Goal: Information Seeking & Learning: Learn about a topic

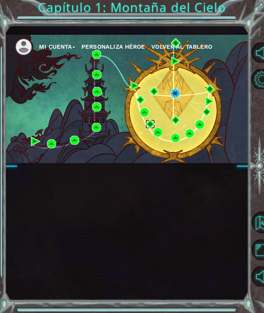
click at [153, 122] on img at bounding box center [150, 124] width 9 height 9
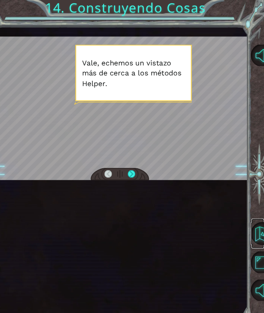
click at [252, 224] on button "Volver al Mapa" at bounding box center [263, 222] width 22 height 22
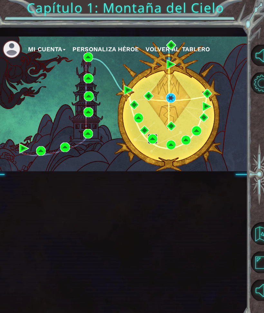
click at [153, 130] on img at bounding box center [157, 132] width 9 height 9
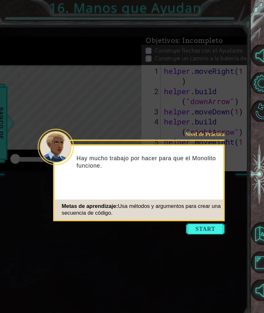
scroll to position [77, 0]
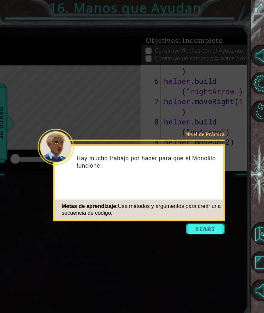
click at [201, 217] on button "Start" at bounding box center [208, 218] width 37 height 10
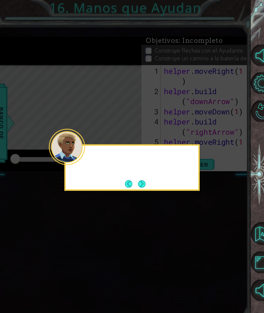
scroll to position [0, 0]
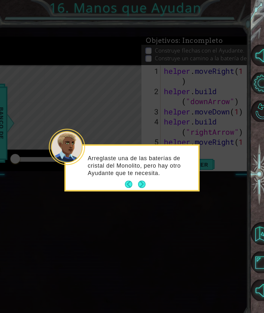
click at [201, 222] on icon at bounding box center [126, 149] width 252 height 298
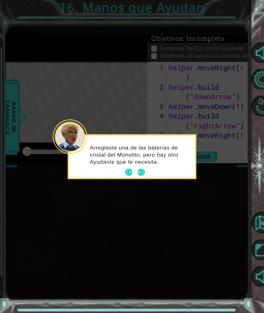
click at [145, 170] on button "Next" at bounding box center [141, 172] width 7 height 7
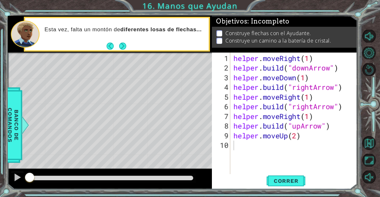
click at [264, 179] on span "Correr" at bounding box center [286, 181] width 38 height 6
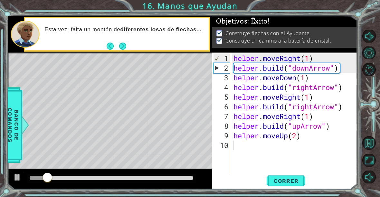
click at [126, 46] on button "Next" at bounding box center [122, 46] width 7 height 7
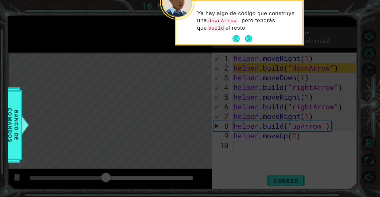
click at [251, 37] on button "Next" at bounding box center [248, 38] width 7 height 7
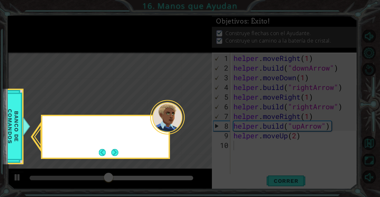
click at [256, 39] on icon at bounding box center [190, 98] width 380 height 197
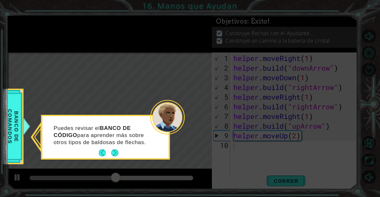
click at [116, 153] on button "Next" at bounding box center [114, 152] width 7 height 7
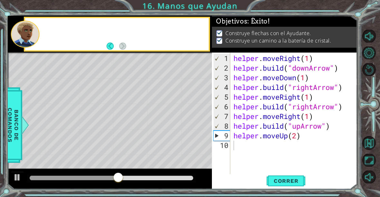
click at [115, 156] on div "* Dot" at bounding box center [130, 167] width 34 height 25
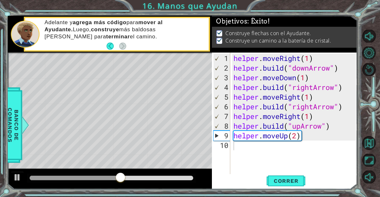
click at [114, 154] on div "Blank" at bounding box center [130, 141] width 34 height 25
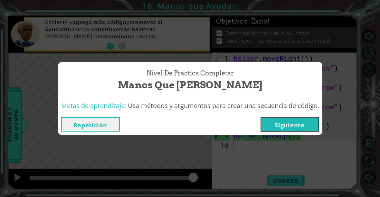
click at [264, 124] on button "Siguiente" at bounding box center [290, 124] width 59 height 15
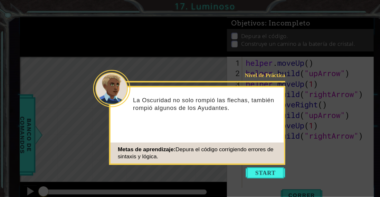
click at [251, 160] on button "Start" at bounding box center [246, 160] width 37 height 10
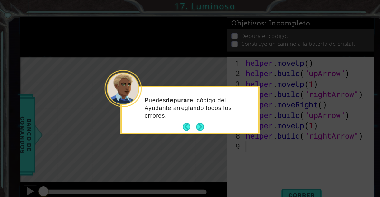
click at [182, 118] on button "Next" at bounding box center [185, 117] width 7 height 7
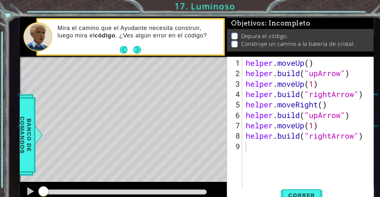
click at [189, 116] on div "* Dot" at bounding box center [198, 113] width 32 height 24
click at [127, 47] on button "Next" at bounding box center [127, 46] width 7 height 7
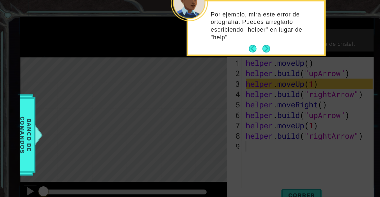
click at [247, 42] on button "Next" at bounding box center [247, 45] width 7 height 7
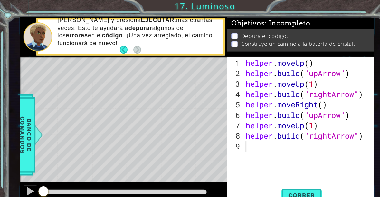
click at [251, 47] on div "Depura el código. Construye un camino a la batería de cristal." at bounding box center [278, 37] width 136 height 21
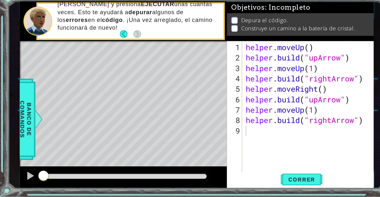
click at [264, 178] on span "Correr" at bounding box center [280, 181] width 38 height 6
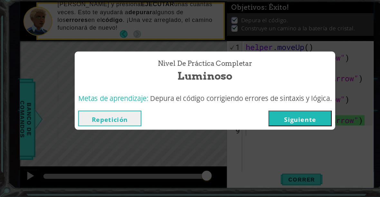
click at [264, 117] on button "Siguiente" at bounding box center [278, 124] width 59 height 15
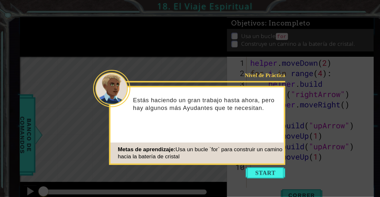
click at [239, 157] on button "Start" at bounding box center [246, 160] width 37 height 10
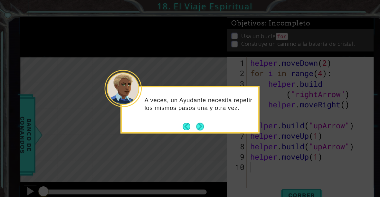
click at [179, 116] on button "Back" at bounding box center [175, 117] width 13 height 7
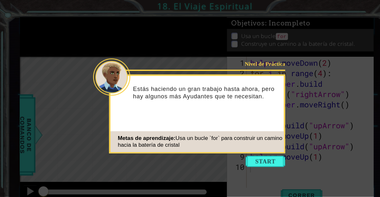
click at [243, 154] on button "Start" at bounding box center [246, 149] width 37 height 10
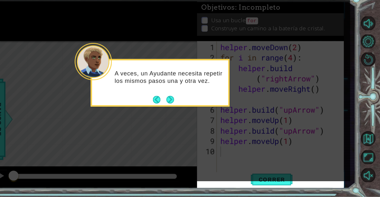
click at [182, 103] on button "Next" at bounding box center [185, 106] width 7 height 7
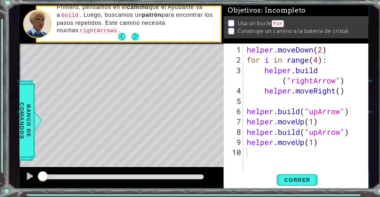
click at [129, 43] on button "Next" at bounding box center [127, 46] width 7 height 7
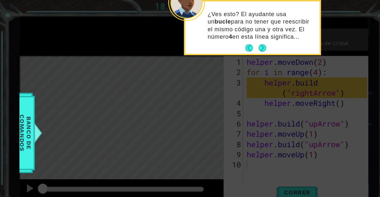
click at [245, 44] on button "Next" at bounding box center [246, 45] width 7 height 7
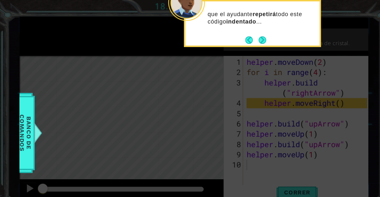
click at [244, 40] on button "Next" at bounding box center [247, 37] width 7 height 7
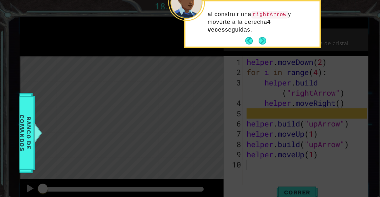
click at [250, 42] on button "Next" at bounding box center [246, 38] width 7 height 7
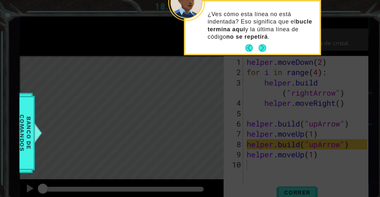
click at [247, 49] on button "Next" at bounding box center [246, 45] width 7 height 7
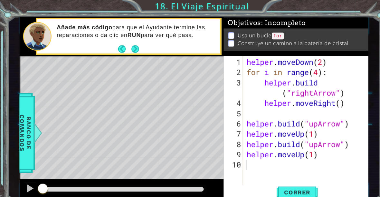
click at [125, 43] on button "Next" at bounding box center [127, 46] width 7 height 7
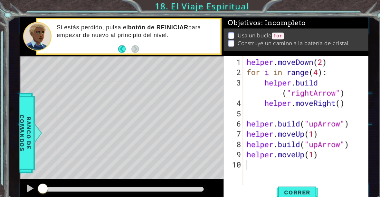
click at [264, 178] on span "Correr" at bounding box center [280, 181] width 38 height 6
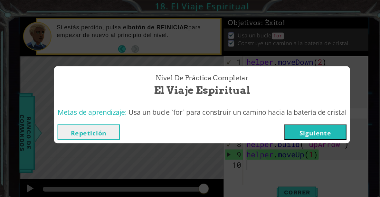
click at [264, 121] on button "Siguiente" at bounding box center [296, 124] width 59 height 15
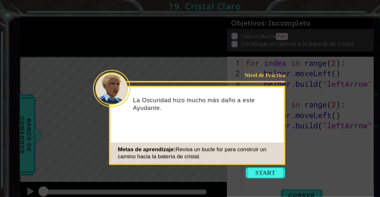
click at [242, 157] on button "Start" at bounding box center [246, 160] width 37 height 10
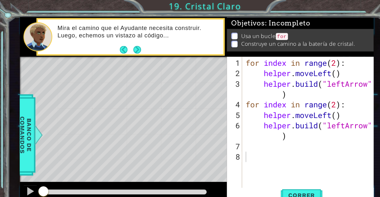
click at [128, 47] on button "Next" at bounding box center [127, 46] width 7 height 7
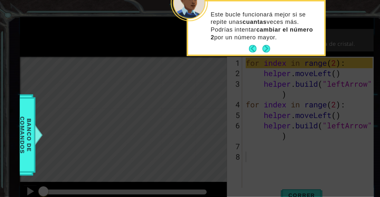
click at [244, 47] on button "Next" at bounding box center [246, 45] width 7 height 7
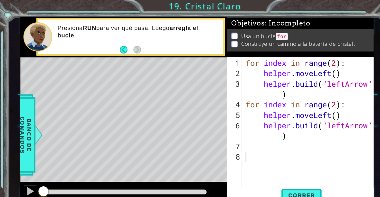
click at [264, 178] on span "Correr" at bounding box center [280, 181] width 38 height 6
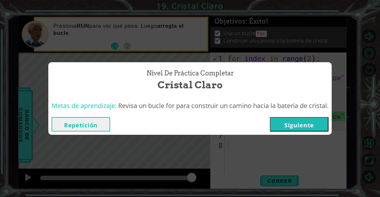
click at [264, 122] on button "Siguiente" at bounding box center [299, 124] width 59 height 15
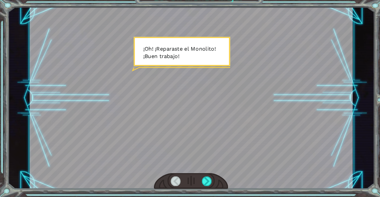
click at [199, 177] on div at bounding box center [197, 181] width 9 height 9
click at [196, 177] on div at bounding box center [197, 181] width 9 height 9
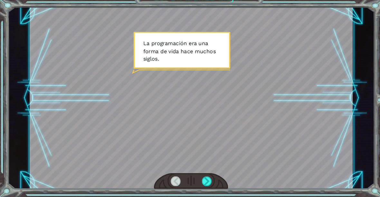
click at [197, 177] on div at bounding box center [197, 181] width 9 height 9
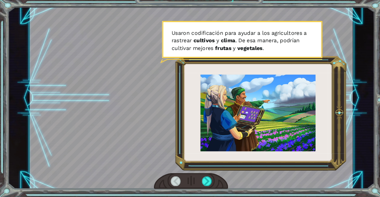
click at [199, 177] on div at bounding box center [197, 181] width 9 height 9
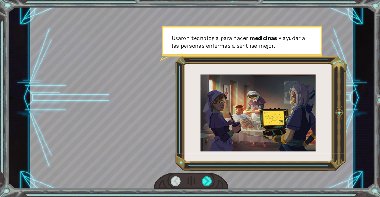
click at [198, 177] on div at bounding box center [197, 181] width 9 height 9
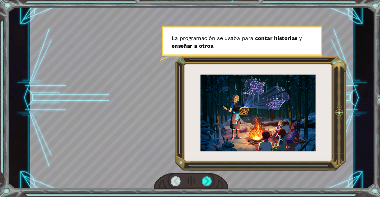
click at [199, 177] on div at bounding box center [197, 181] width 9 height 9
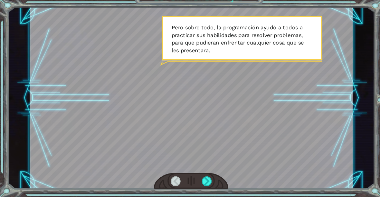
click at [198, 177] on div at bounding box center [197, 181] width 9 height 9
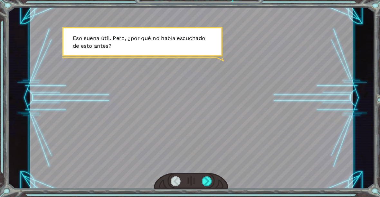
click at [199, 177] on div at bounding box center [197, 181] width 9 height 9
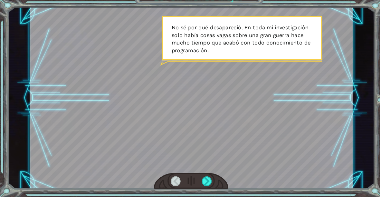
click at [199, 177] on div at bounding box center [197, 181] width 9 height 9
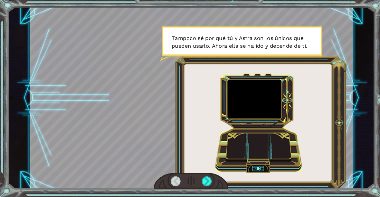
click at [200, 177] on div at bounding box center [197, 181] width 9 height 9
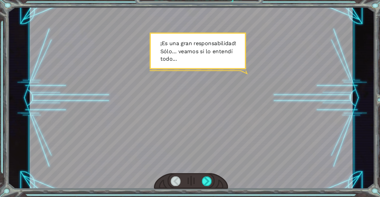
click at [200, 177] on div at bounding box center [197, 181] width 9 height 9
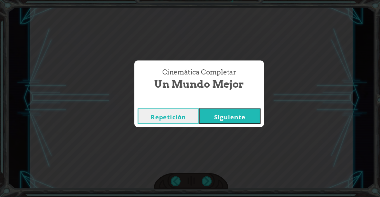
click at [233, 114] on button "Siguiente" at bounding box center [219, 119] width 59 height 15
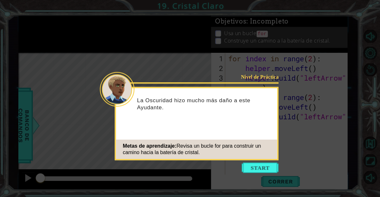
click at [264, 169] on button "Start" at bounding box center [259, 167] width 37 height 10
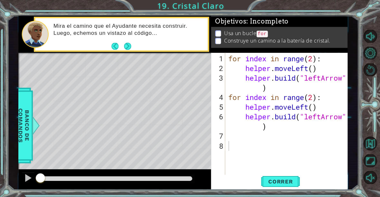
click at [264, 180] on span "Correr" at bounding box center [280, 181] width 38 height 6
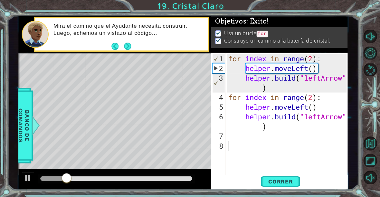
click at [264, 180] on span "Correr" at bounding box center [280, 181] width 38 height 6
click at [122, 47] on button "Back" at bounding box center [117, 46] width 13 height 7
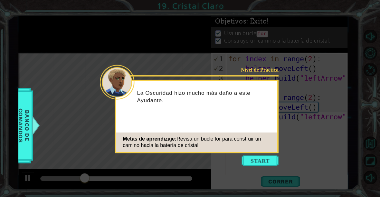
click at [256, 164] on button "Start" at bounding box center [259, 160] width 37 height 10
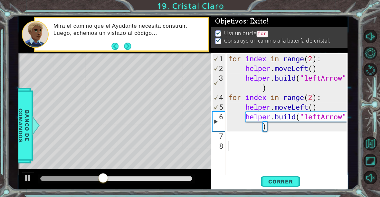
click at [127, 45] on button "Next" at bounding box center [127, 46] width 7 height 7
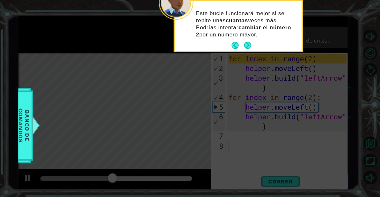
click at [243, 45] on button "Next" at bounding box center [246, 45] width 7 height 7
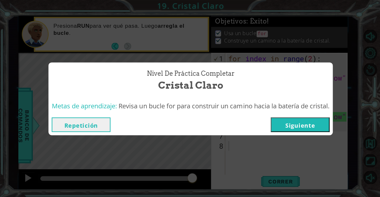
click at [264, 124] on button "Siguiente" at bounding box center [299, 124] width 59 height 15
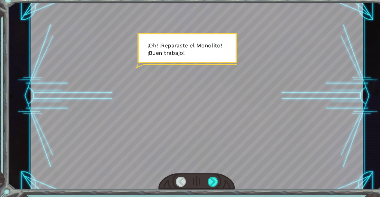
click at [197, 177] on div at bounding box center [197, 181] width 9 height 9
click at [199, 177] on div at bounding box center [197, 181] width 9 height 9
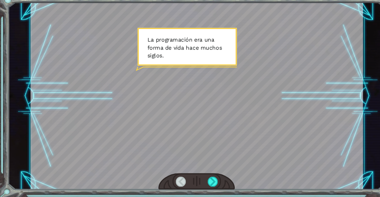
click at [199, 177] on div at bounding box center [197, 181] width 9 height 9
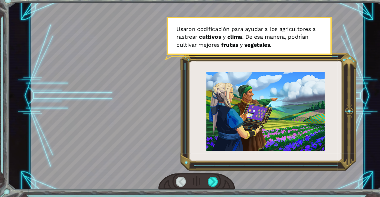
click at [198, 177] on div at bounding box center [197, 181] width 9 height 9
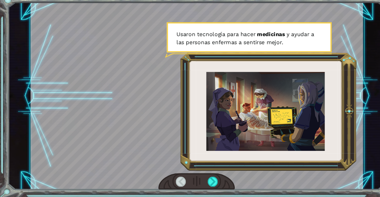
click at [198, 177] on div at bounding box center [197, 181] width 9 height 9
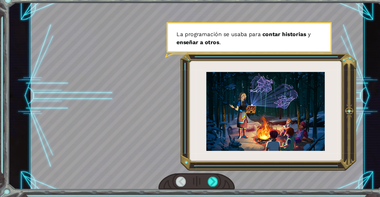
click at [194, 177] on div at bounding box center [197, 181] width 9 height 9
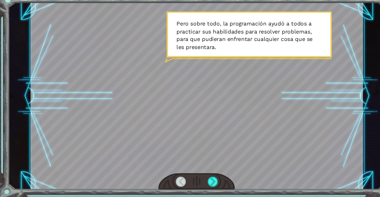
click at [201, 177] on div at bounding box center [197, 181] width 9 height 9
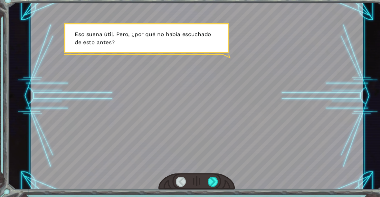
click at [198, 177] on div at bounding box center [197, 181] width 9 height 9
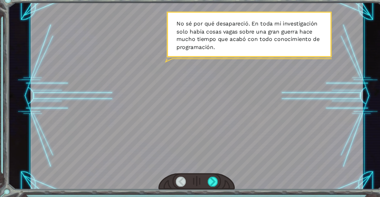
click at [194, 177] on div at bounding box center [197, 181] width 9 height 9
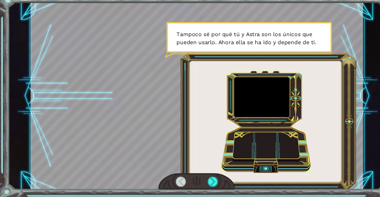
click at [201, 177] on div at bounding box center [197, 181] width 9 height 9
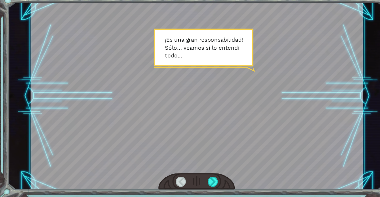
click at [201, 177] on div at bounding box center [197, 181] width 9 height 9
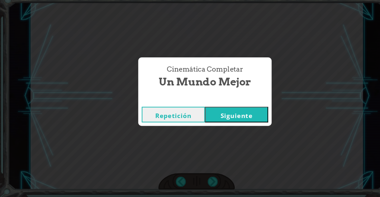
click at [225, 112] on button "Siguiente" at bounding box center [219, 119] width 59 height 15
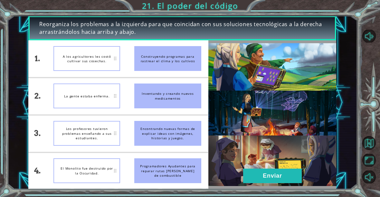
click at [264, 180] on button "Enviar" at bounding box center [272, 176] width 59 height 15
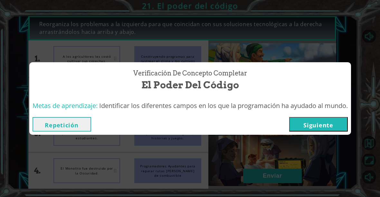
click at [264, 125] on button "Siguiente" at bounding box center [318, 124] width 59 height 15
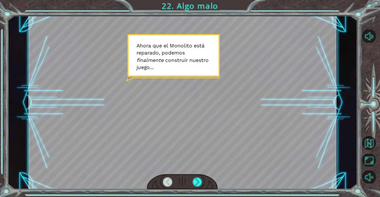
click at [196, 182] on div at bounding box center [197, 181] width 9 height 9
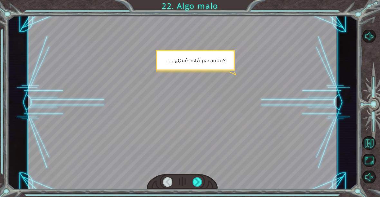
click at [197, 177] on div at bounding box center [197, 181] width 9 height 9
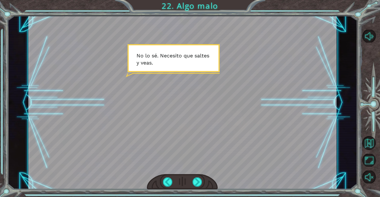
click at [198, 183] on div at bounding box center [197, 181] width 9 height 9
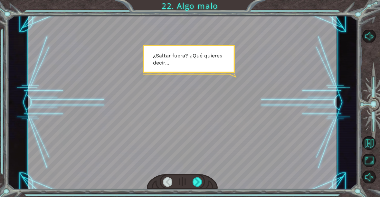
click at [199, 181] on div at bounding box center [197, 181] width 9 height 9
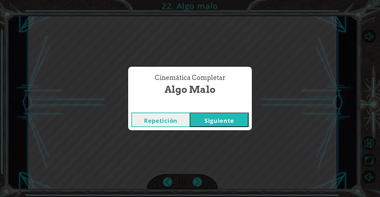
click at [234, 119] on button "Siguiente" at bounding box center [219, 119] width 59 height 15
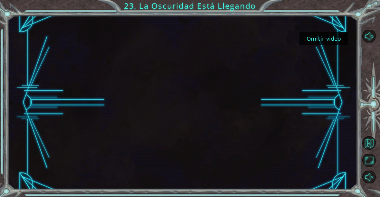
click at [264, 38] on button "Omitir video" at bounding box center [324, 38] width 48 height 13
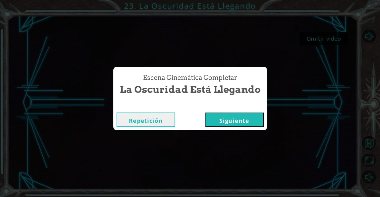
click at [237, 119] on button "Siguiente" at bounding box center [234, 119] width 59 height 15
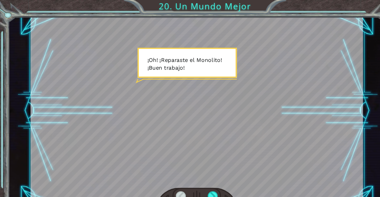
click at [201, 178] on div at bounding box center [197, 181] width 9 height 9
click at [199, 180] on div at bounding box center [197, 181] width 9 height 9
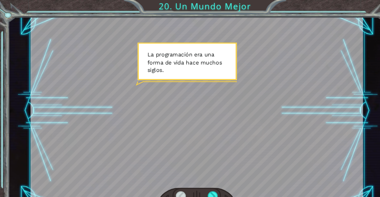
click at [201, 179] on div at bounding box center [197, 181] width 9 height 9
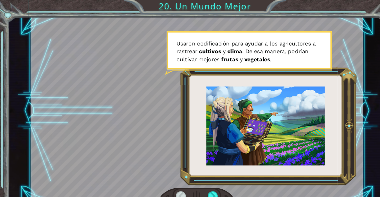
click at [201, 177] on div at bounding box center [197, 181] width 9 height 9
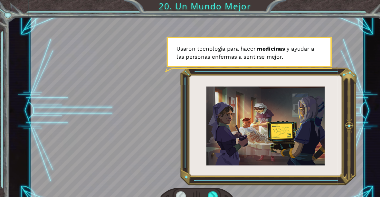
click at [200, 179] on div at bounding box center [197, 181] width 9 height 9
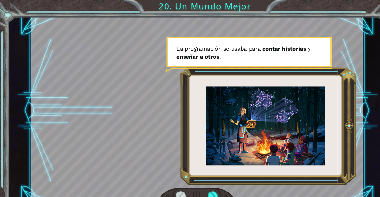
click at [198, 174] on div at bounding box center [182, 102] width 308 height 173
click at [199, 177] on div at bounding box center [197, 181] width 9 height 9
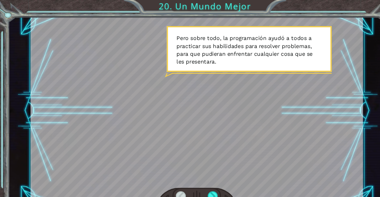
click at [202, 180] on div at bounding box center [197, 181] width 9 height 9
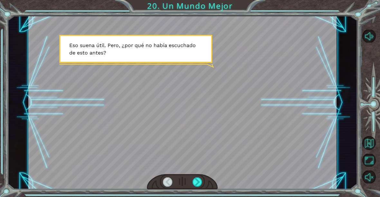
click at [198, 184] on div at bounding box center [197, 181] width 9 height 9
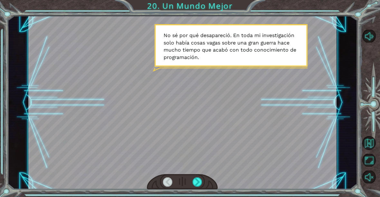
click at [200, 183] on div at bounding box center [197, 181] width 9 height 9
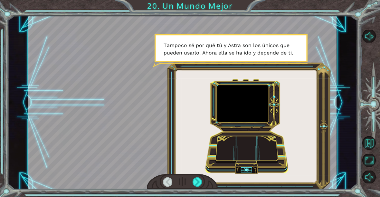
click at [198, 179] on div at bounding box center [197, 181] width 9 height 9
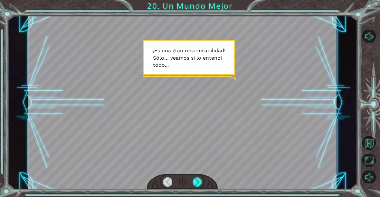
click at [199, 183] on div at bounding box center [197, 181] width 9 height 9
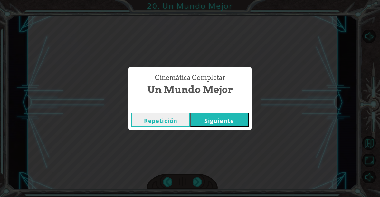
click at [201, 185] on div "Cinemática Completar Un Mundo Mejor Repetición [GEOGRAPHIC_DATA]" at bounding box center [190, 98] width 380 height 197
click at [229, 120] on button "Siguiente" at bounding box center [219, 119] width 59 height 15
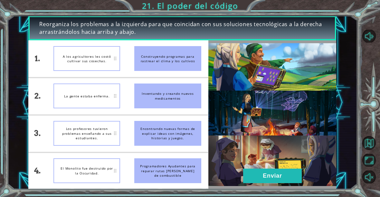
click at [264, 179] on button "Enviar" at bounding box center [272, 176] width 59 height 15
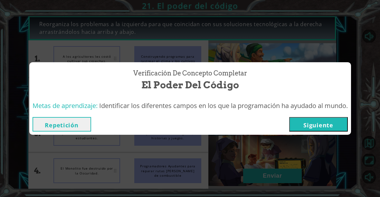
click at [264, 120] on button "Siguiente" at bounding box center [318, 124] width 59 height 15
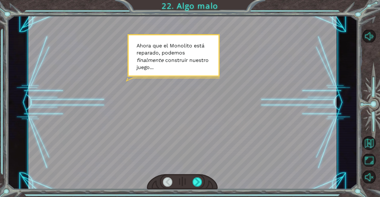
click at [197, 181] on div at bounding box center [197, 181] width 9 height 9
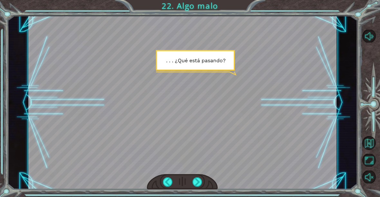
click at [200, 184] on div at bounding box center [197, 181] width 9 height 9
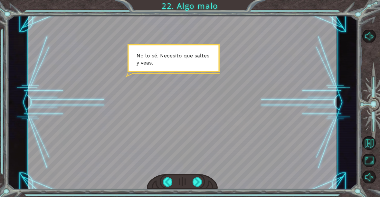
click at [199, 183] on div at bounding box center [197, 181] width 9 height 9
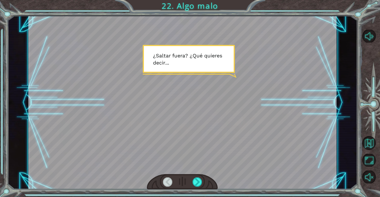
click at [198, 183] on div at bounding box center [197, 181] width 9 height 9
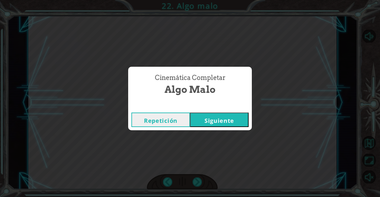
click at [227, 119] on button "Siguiente" at bounding box center [219, 119] width 59 height 15
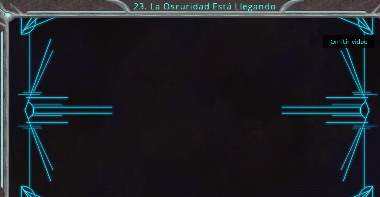
click at [264, 41] on button "Omitir video" at bounding box center [324, 38] width 48 height 13
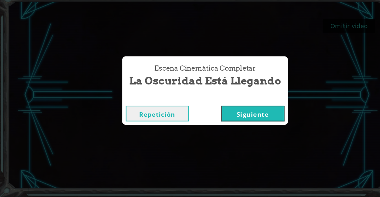
click at [243, 112] on button "Siguiente" at bounding box center [234, 119] width 59 height 15
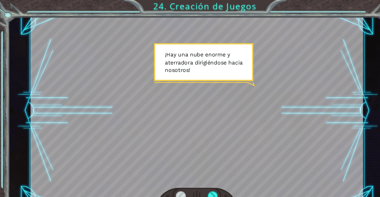
scroll to position [19, 0]
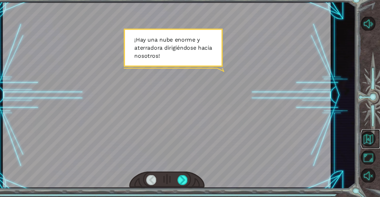
click at [264, 139] on button "Volver al Mapa" at bounding box center [370, 143] width 14 height 14
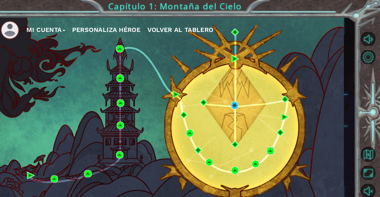
click at [264, 139] on img at bounding box center [278, 139] width 7 height 7
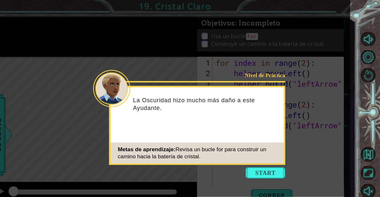
click at [256, 165] on button "Start" at bounding box center [274, 160] width 37 height 10
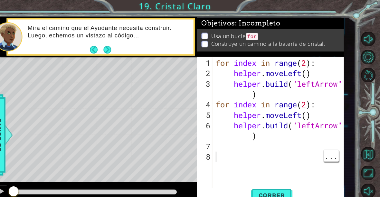
click at [124, 48] on button "Next" at bounding box center [127, 46] width 7 height 7
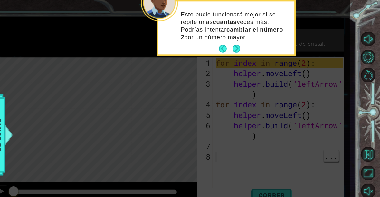
click at [243, 46] on button "Next" at bounding box center [246, 45] width 7 height 7
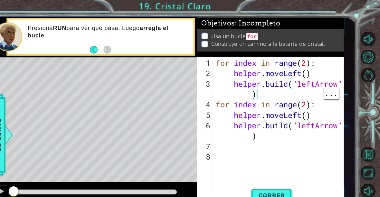
click at [264, 88] on div "for index in range ( 2 ) : helper . moveLeft ( ) helper . build ( "leftArrow" )…" at bounding box center [288, 125] width 122 height 145
type textarea "abcde fg"
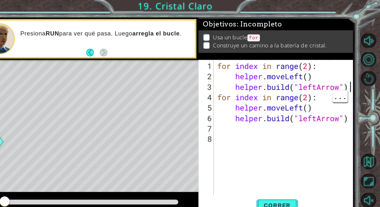
click at [264, 15] on div "1 ההההההההההההההההההההההההההההההההההההההההההההההההההההההההההההההההההההההההההההה…" at bounding box center [190, 103] width 380 height 207
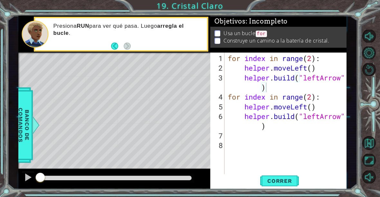
click at [264, 176] on button "Correr" at bounding box center [279, 181] width 39 height 14
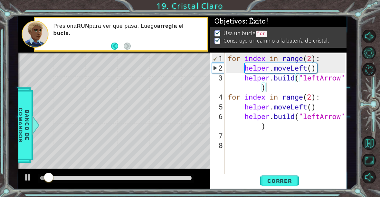
click at [264, 181] on span "Correr" at bounding box center [280, 181] width 38 height 6
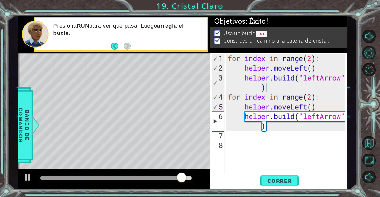
click at [264, 182] on span "Correr" at bounding box center [280, 181] width 38 height 6
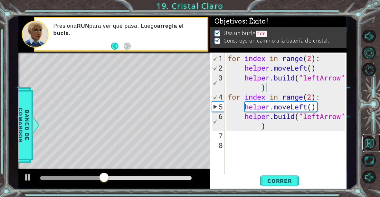
click at [264, 142] on button "Volver al Mapa" at bounding box center [370, 143] width 14 height 14
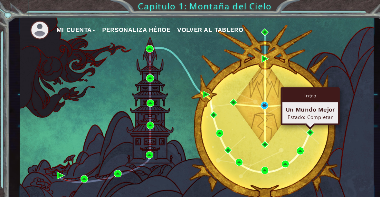
click at [263, 131] on div "Mi Cuenta Personaliza Héroe Volver al Tablero" at bounding box center [182, 102] width 328 height 173
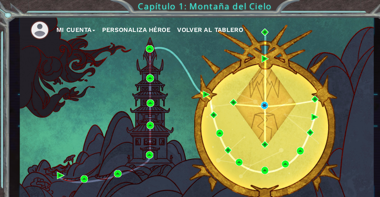
click at [264, 117] on div "Mi Cuenta Personaliza Héroe Volver al Tablero" at bounding box center [182, 102] width 328 height 173
click at [257, 89] on div "Mi Cuenta Personaliza Héroe Volver al Tablero" at bounding box center [182, 102] width 328 height 173
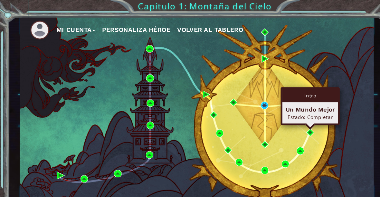
click at [264, 107] on div "Estado: Completar" at bounding box center [288, 108] width 46 height 6
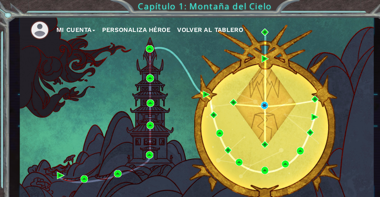
click at [264, 122] on img at bounding box center [287, 122] width 7 height 7
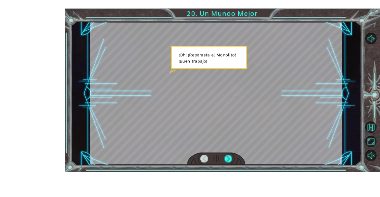
scroll to position [18, 0]
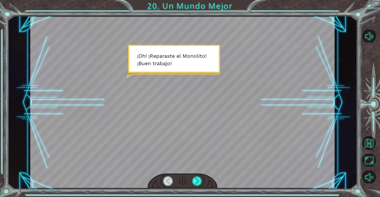
click at [200, 178] on div at bounding box center [196, 180] width 9 height 9
click at [199, 182] on div at bounding box center [196, 180] width 9 height 9
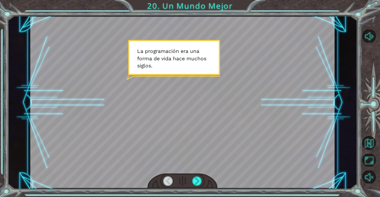
click at [202, 179] on div at bounding box center [196, 180] width 9 height 9
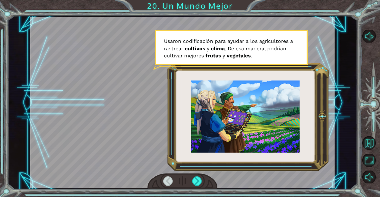
click at [198, 183] on div at bounding box center [196, 180] width 9 height 9
click at [198, 180] on div at bounding box center [196, 180] width 9 height 9
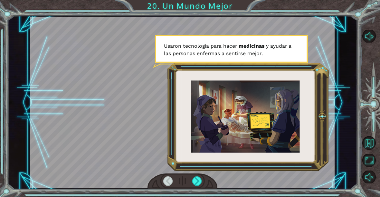
click at [200, 179] on div at bounding box center [196, 180] width 9 height 9
click at [201, 179] on div at bounding box center [196, 180] width 9 height 9
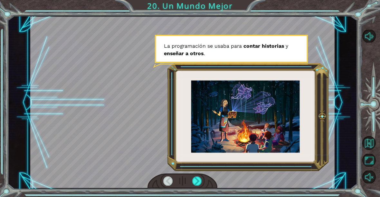
click at [199, 179] on div at bounding box center [196, 180] width 9 height 9
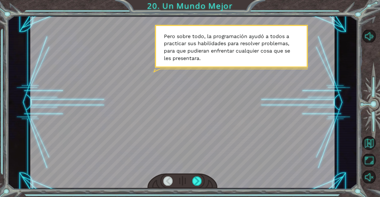
click at [199, 181] on div at bounding box center [196, 180] width 9 height 9
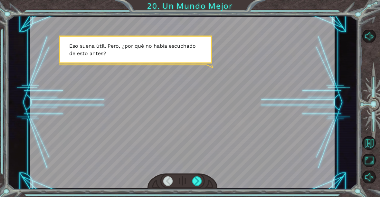
click at [204, 179] on div at bounding box center [183, 180] width 70 height 15
click at [200, 182] on div at bounding box center [196, 180] width 9 height 9
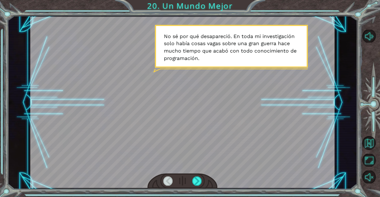
click at [201, 182] on div at bounding box center [196, 180] width 9 height 9
click at [201, 180] on div at bounding box center [196, 180] width 9 height 9
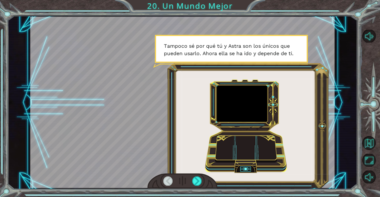
click at [200, 180] on div at bounding box center [196, 180] width 9 height 9
click at [199, 181] on div at bounding box center [196, 180] width 9 height 9
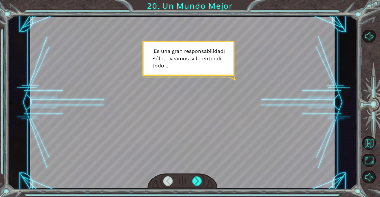
click at [201, 182] on div at bounding box center [196, 180] width 9 height 9
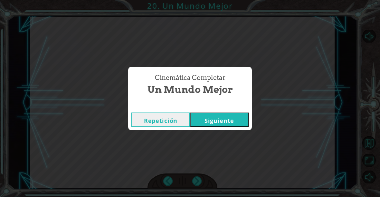
click at [199, 183] on div "Cinemática Completar Un Mundo Mejor Repetición [GEOGRAPHIC_DATA]" at bounding box center [190, 98] width 380 height 197
click at [233, 117] on button "Siguiente" at bounding box center [219, 119] width 59 height 15
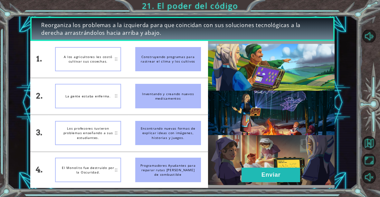
click at [264, 170] on button "Enviar" at bounding box center [271, 175] width 59 height 15
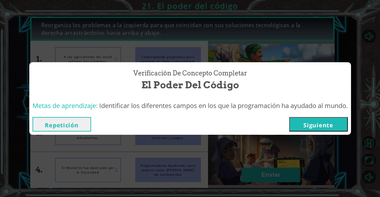
click at [264, 127] on button "Siguiente" at bounding box center [318, 124] width 59 height 15
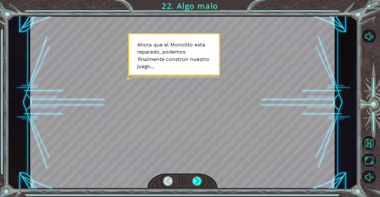
click at [200, 182] on div at bounding box center [196, 180] width 9 height 9
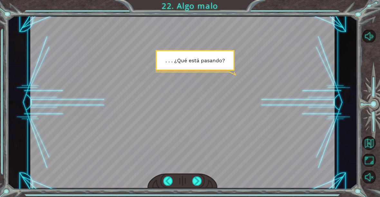
click at [259, 146] on div at bounding box center [182, 102] width 305 height 171
click at [200, 184] on div at bounding box center [196, 180] width 9 height 9
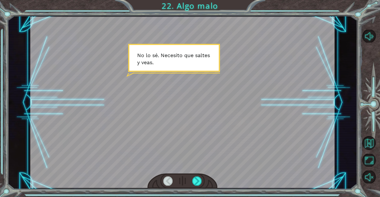
click at [198, 183] on div at bounding box center [196, 180] width 9 height 9
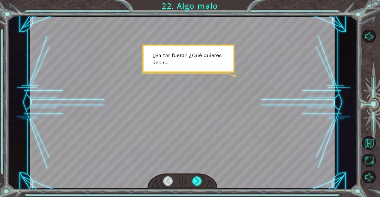
click at [201, 181] on div at bounding box center [196, 180] width 9 height 9
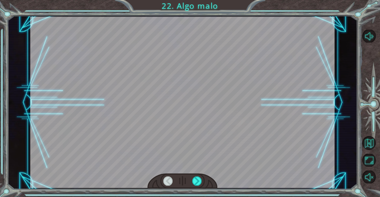
click at [200, 183] on div at bounding box center [196, 180] width 9 height 9
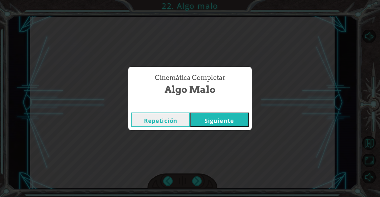
click at [218, 122] on button "Siguiente" at bounding box center [219, 119] width 59 height 15
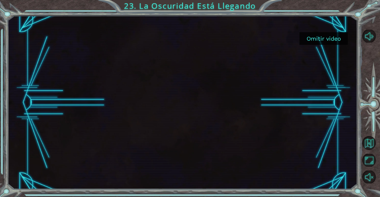
click at [264, 39] on button "Omitir video" at bounding box center [324, 38] width 48 height 13
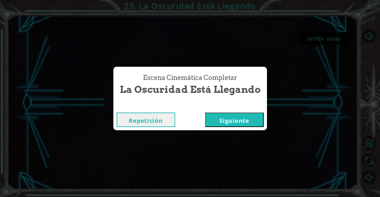
click at [245, 120] on button "Siguiente" at bounding box center [234, 119] width 59 height 15
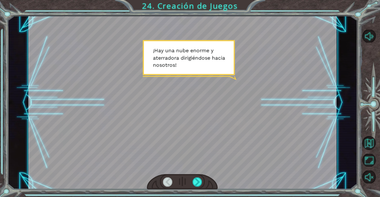
click at [199, 181] on div at bounding box center [197, 181] width 9 height 9
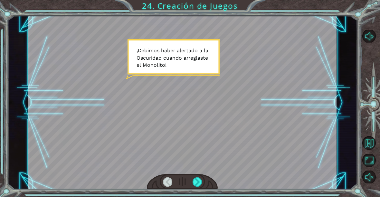
click at [199, 181] on div at bounding box center [197, 181] width 9 height 9
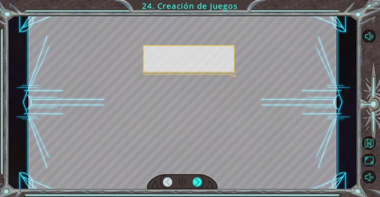
click at [199, 181] on div at bounding box center [197, 181] width 9 height 9
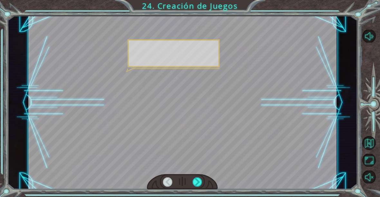
click at [200, 181] on div at bounding box center [197, 181] width 9 height 9
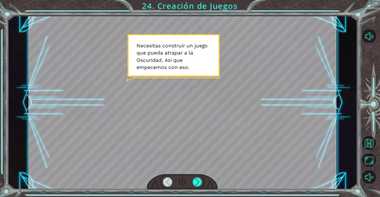
click at [202, 182] on div at bounding box center [197, 181] width 9 height 9
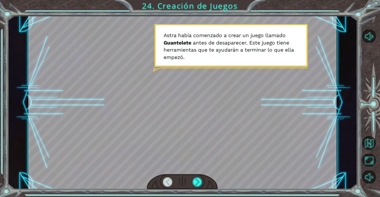
click at [201, 182] on div at bounding box center [197, 181] width 9 height 9
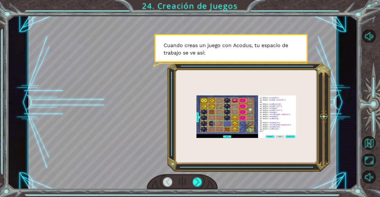
click at [198, 182] on div at bounding box center [197, 181] width 9 height 9
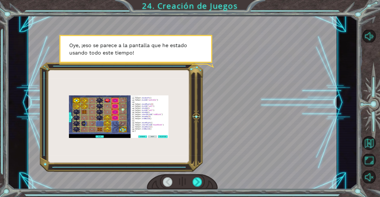
click at [200, 179] on div at bounding box center [197, 181] width 9 height 9
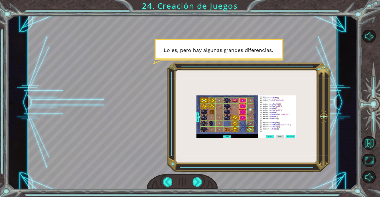
click at [198, 180] on div at bounding box center [197, 181] width 9 height 9
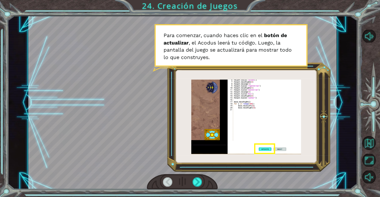
click at [201, 182] on div at bounding box center [197, 181] width 9 height 9
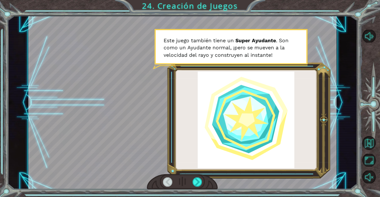
click at [206, 176] on div at bounding box center [182, 181] width 71 height 15
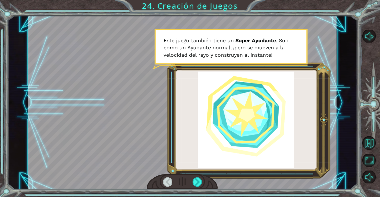
click at [202, 179] on div at bounding box center [197, 181] width 9 height 9
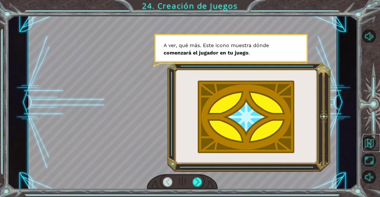
click at [264, 142] on button "Volver al Mapa" at bounding box center [370, 143] width 14 height 14
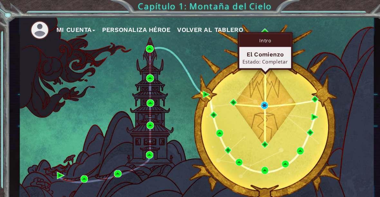
click at [264, 54] on div "Mi Cuenta Personaliza Héroe Volver al Tablero" at bounding box center [182, 102] width 328 height 173
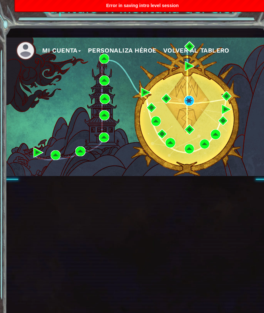
click at [59, 50] on button "Mi Cuenta" at bounding box center [57, 47] width 36 height 10
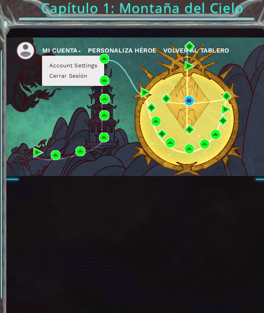
click at [71, 71] on button "Cerrar Sesión" at bounding box center [63, 70] width 39 height 7
